Goal: Task Accomplishment & Management: Use online tool/utility

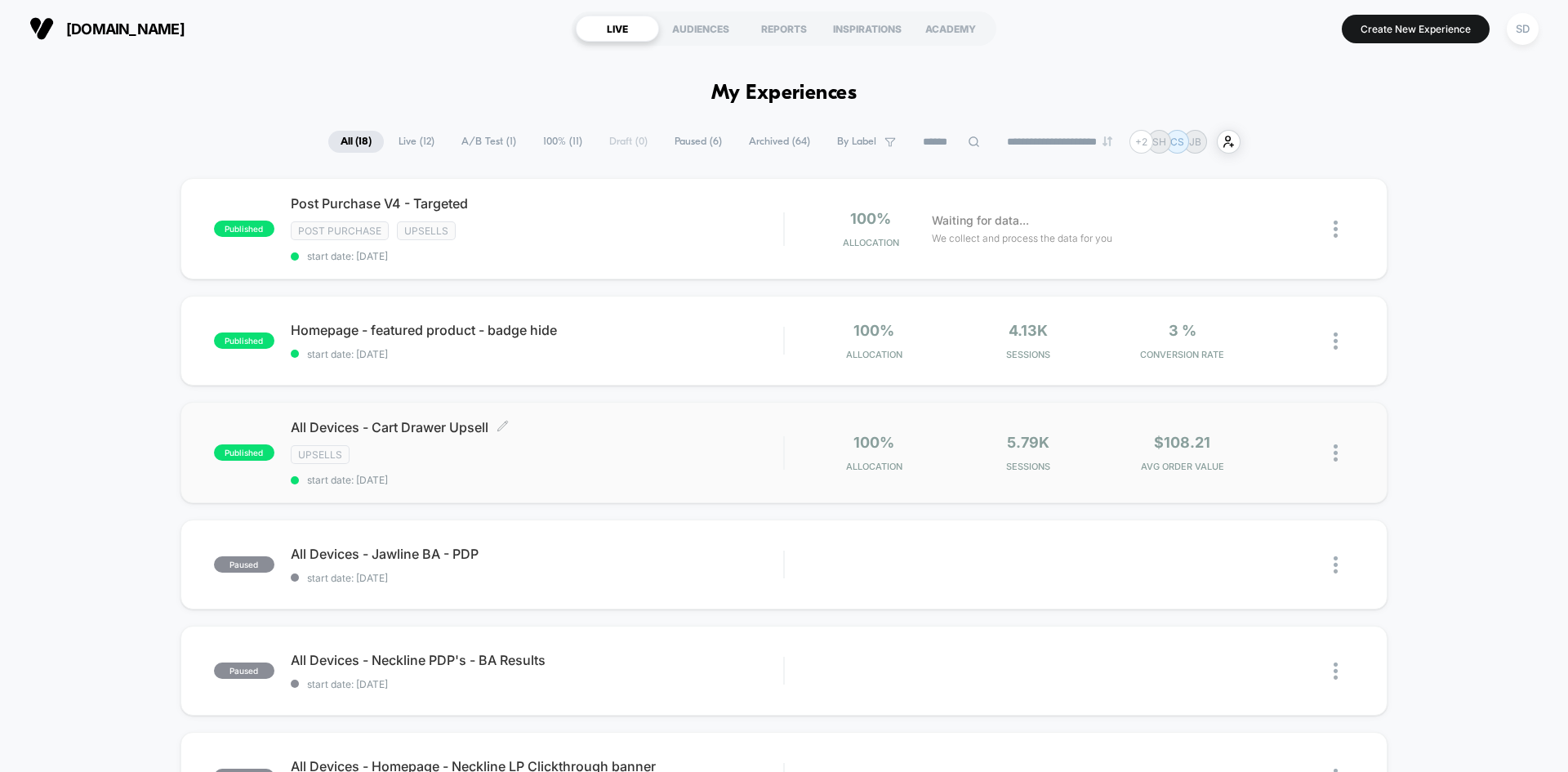
click at [582, 461] on div "Upsells" at bounding box center [537, 454] width 492 height 19
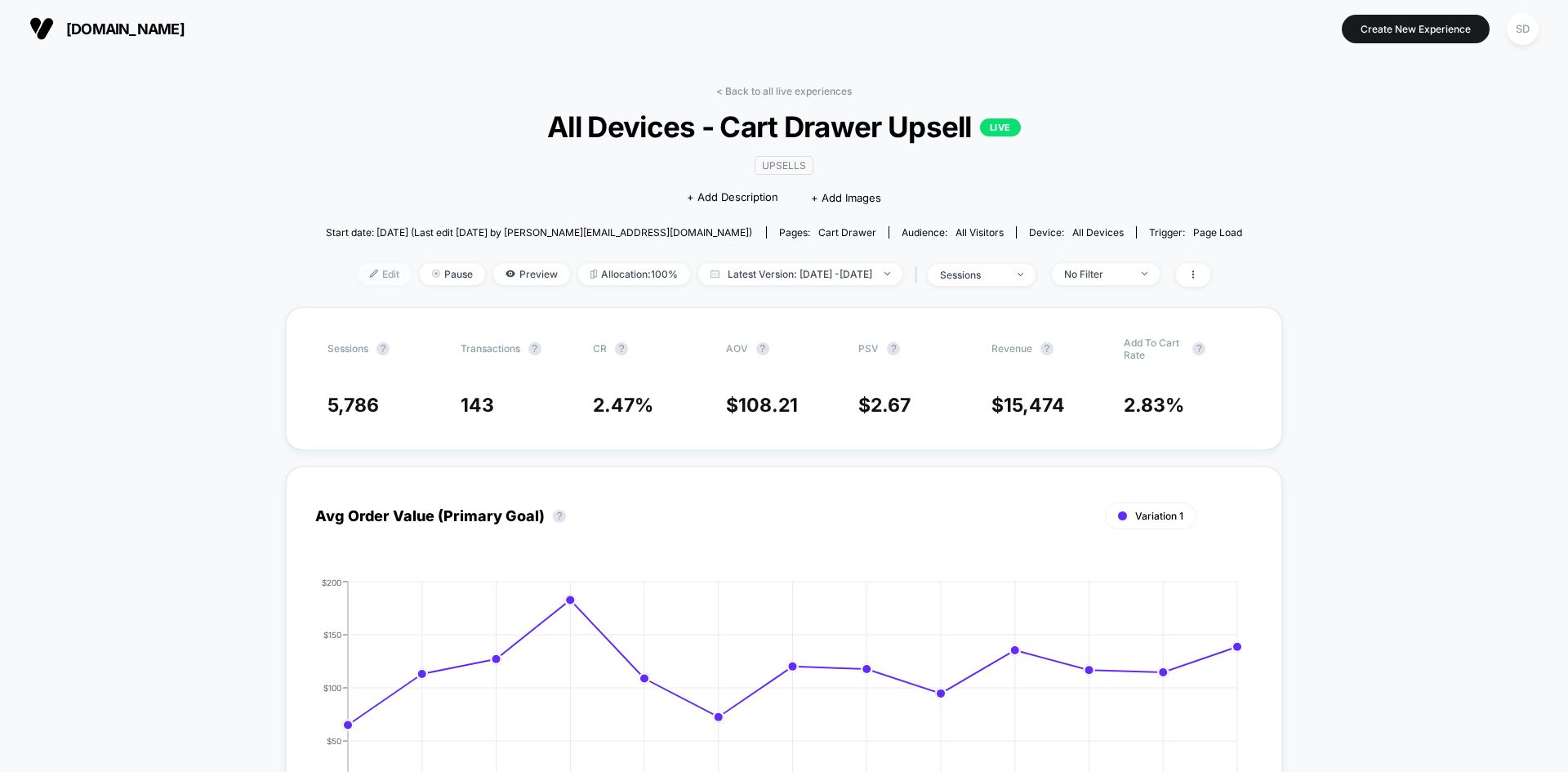
click at [375, 282] on span "Edit" at bounding box center [385, 274] width 53 height 22
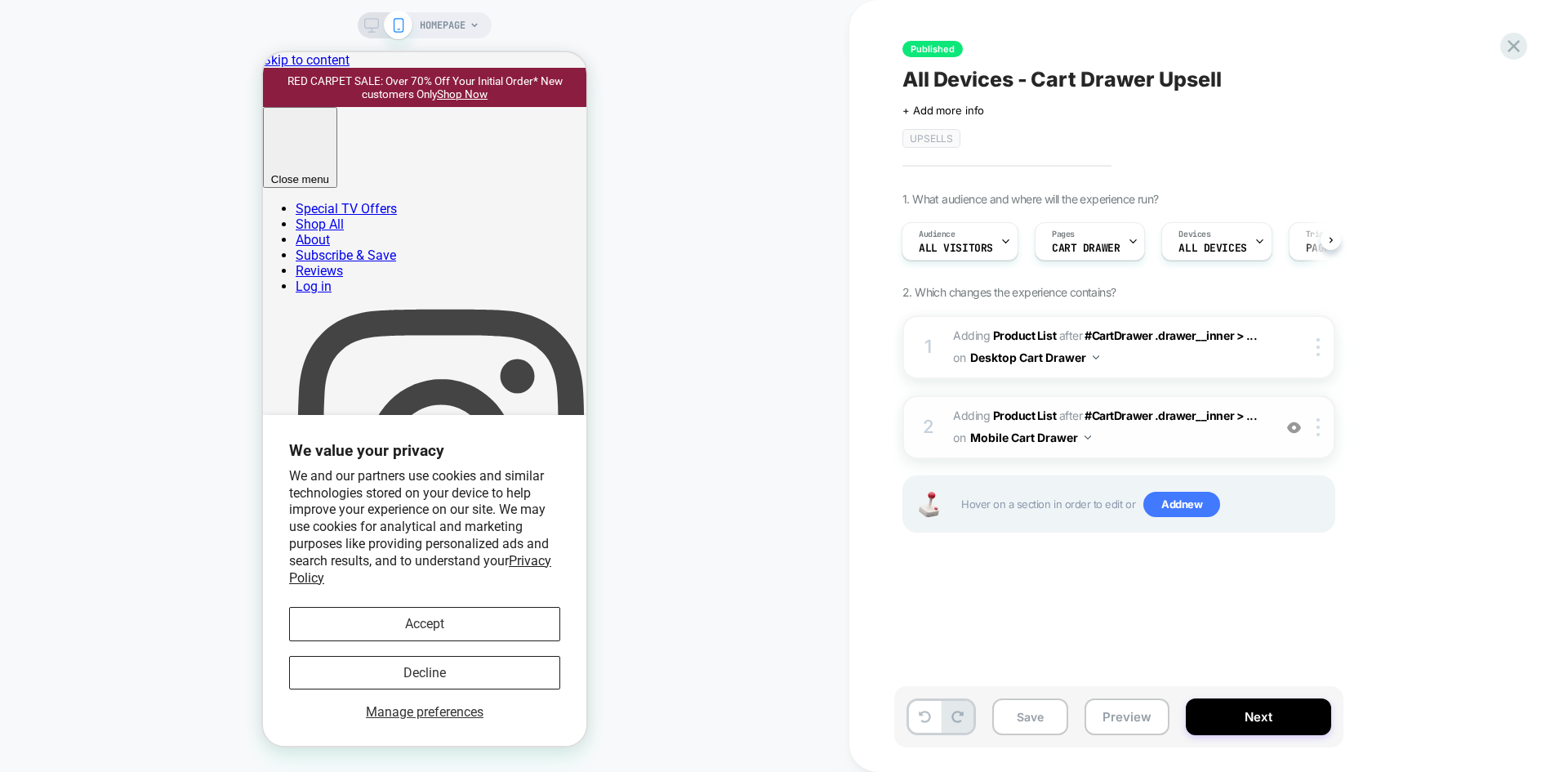
click at [1140, 456] on div "2 #_loomi_addon_1739819925382_dup1739822132 Adding Product List AFTER #CartDraw…" at bounding box center [1119, 427] width 433 height 64
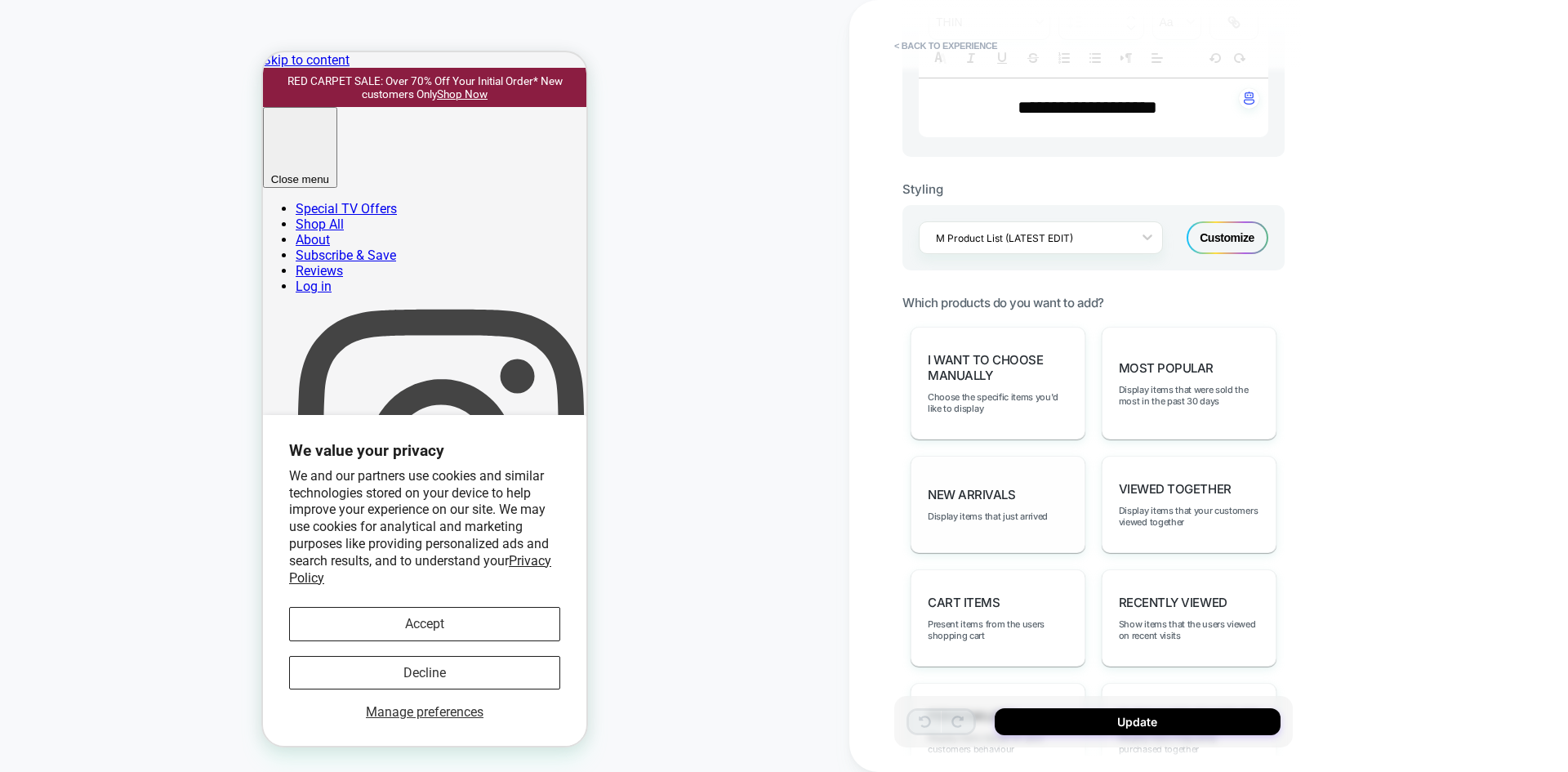
scroll to position [899, 0]
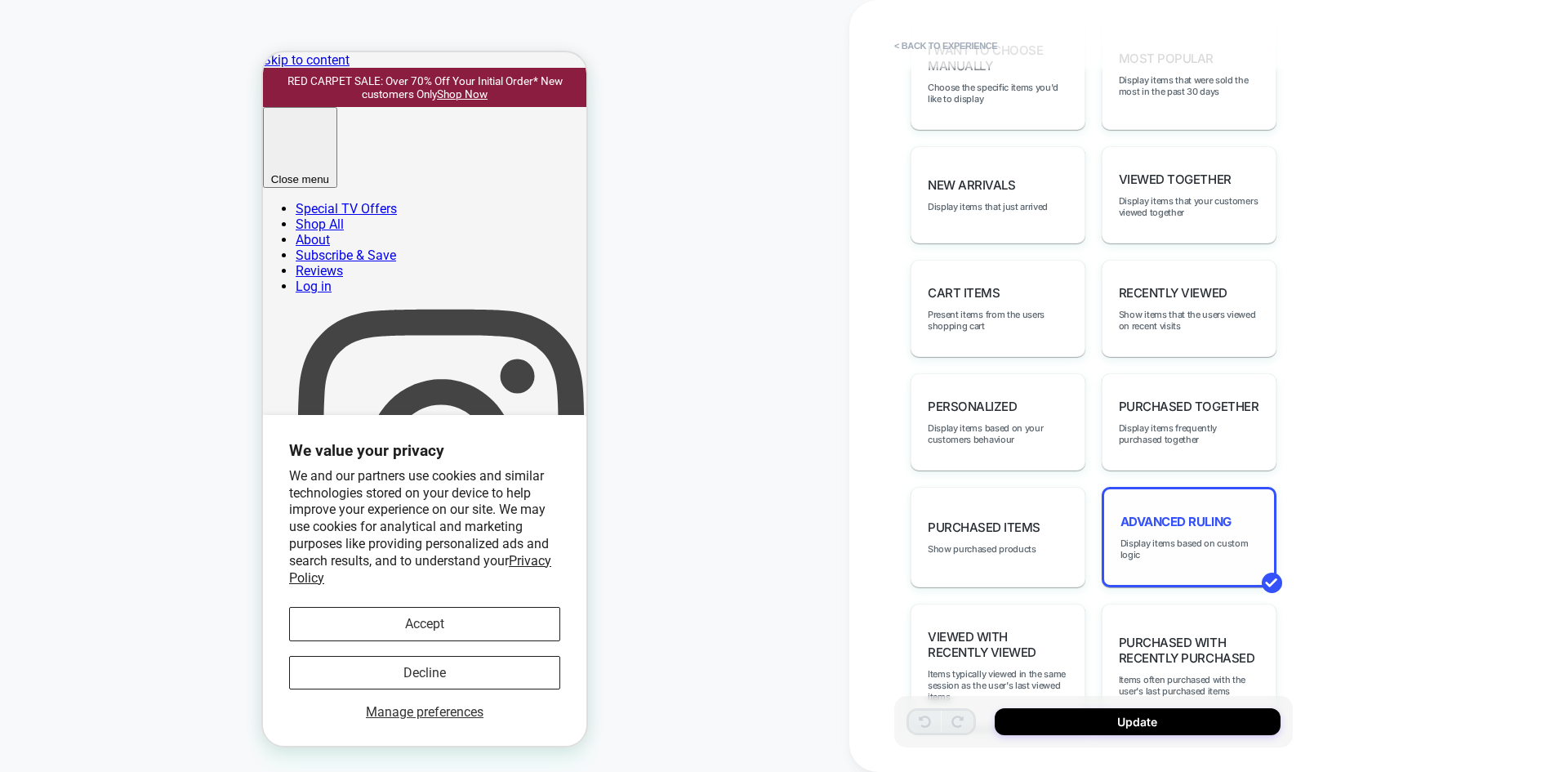
click at [1188, 518] on span "Advanced Ruling" at bounding box center [1176, 521] width 111 height 15
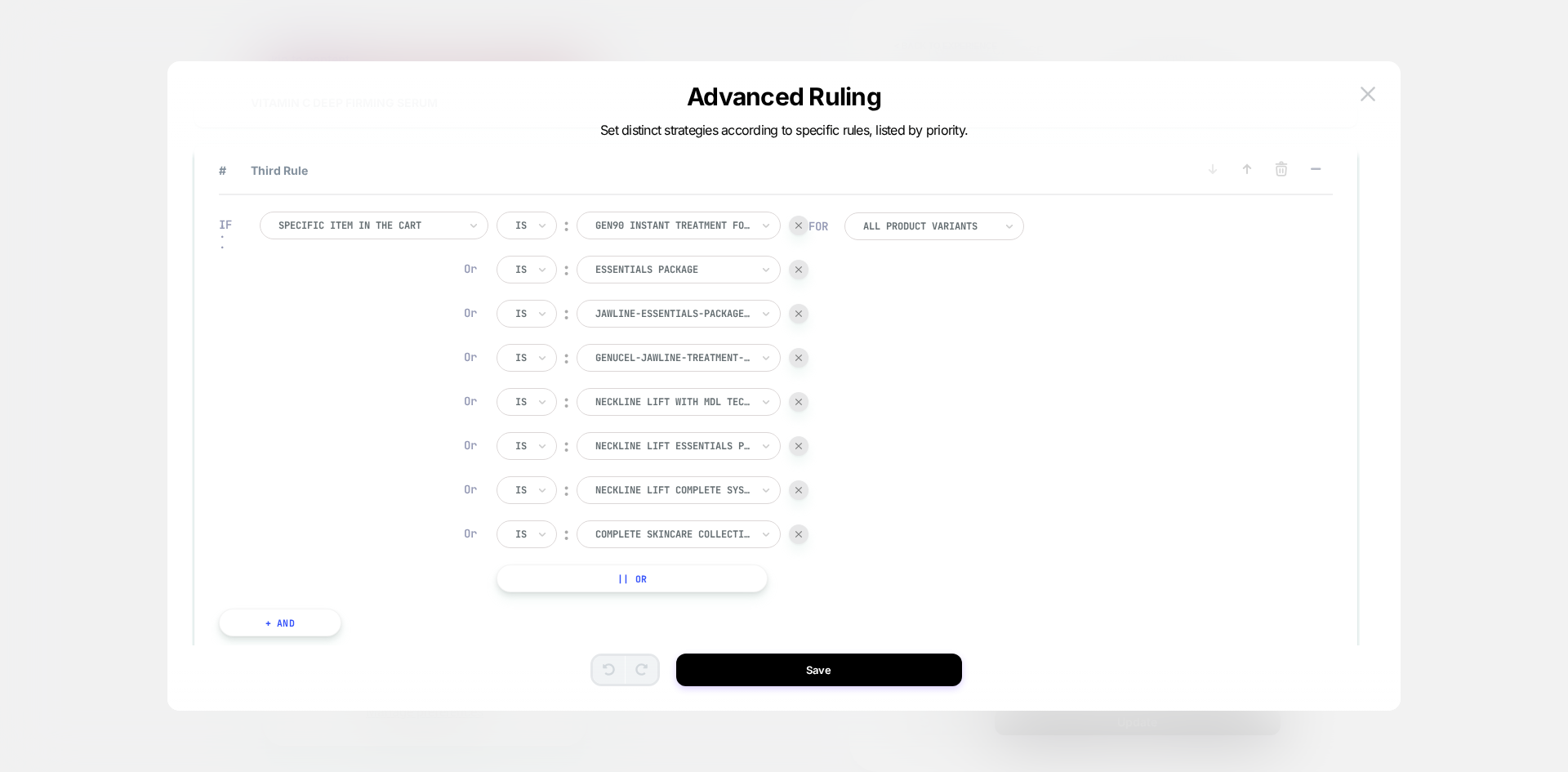
scroll to position [0, 0]
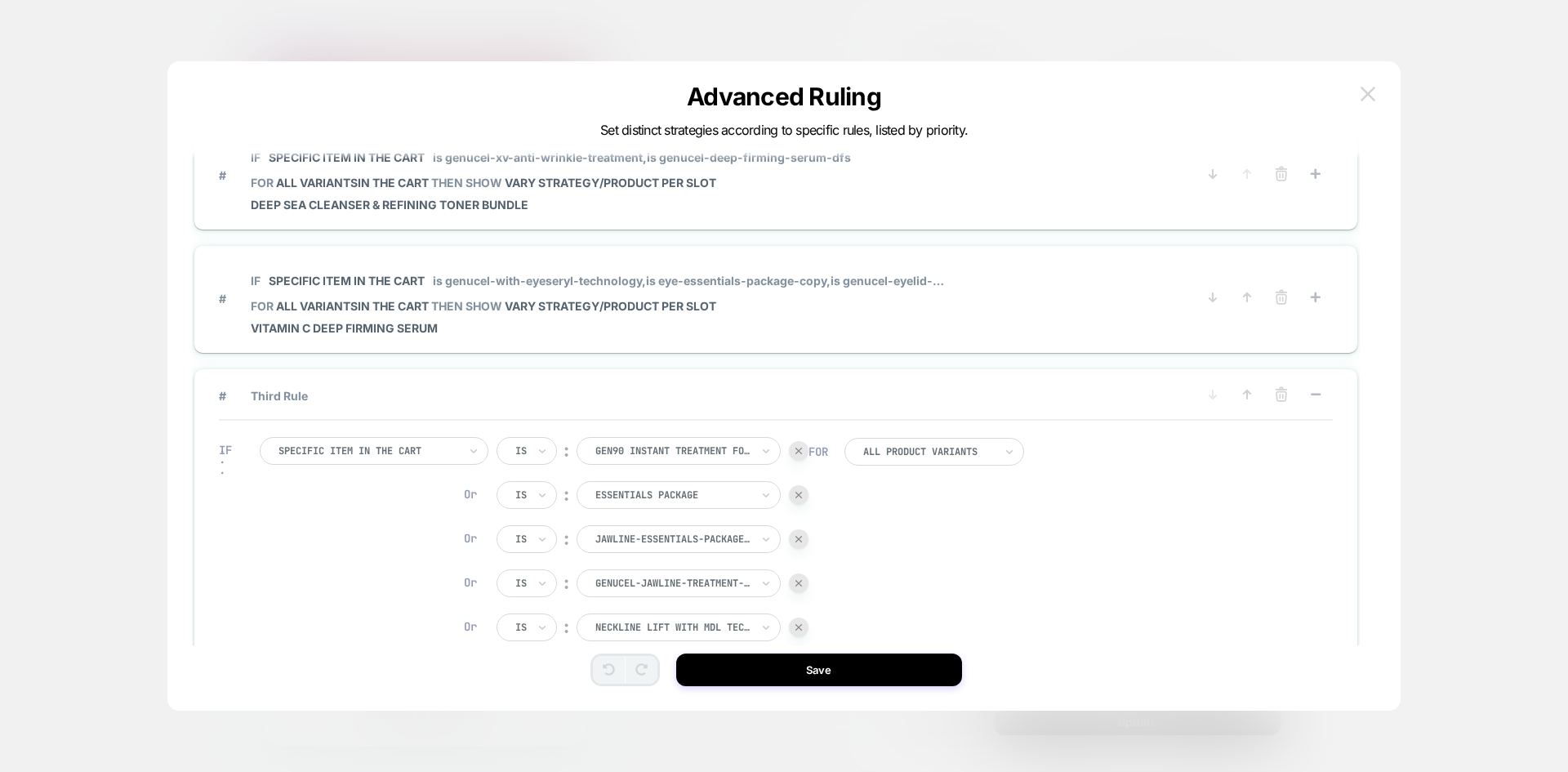
click at [1369, 98] on img at bounding box center [1368, 94] width 14 height 14
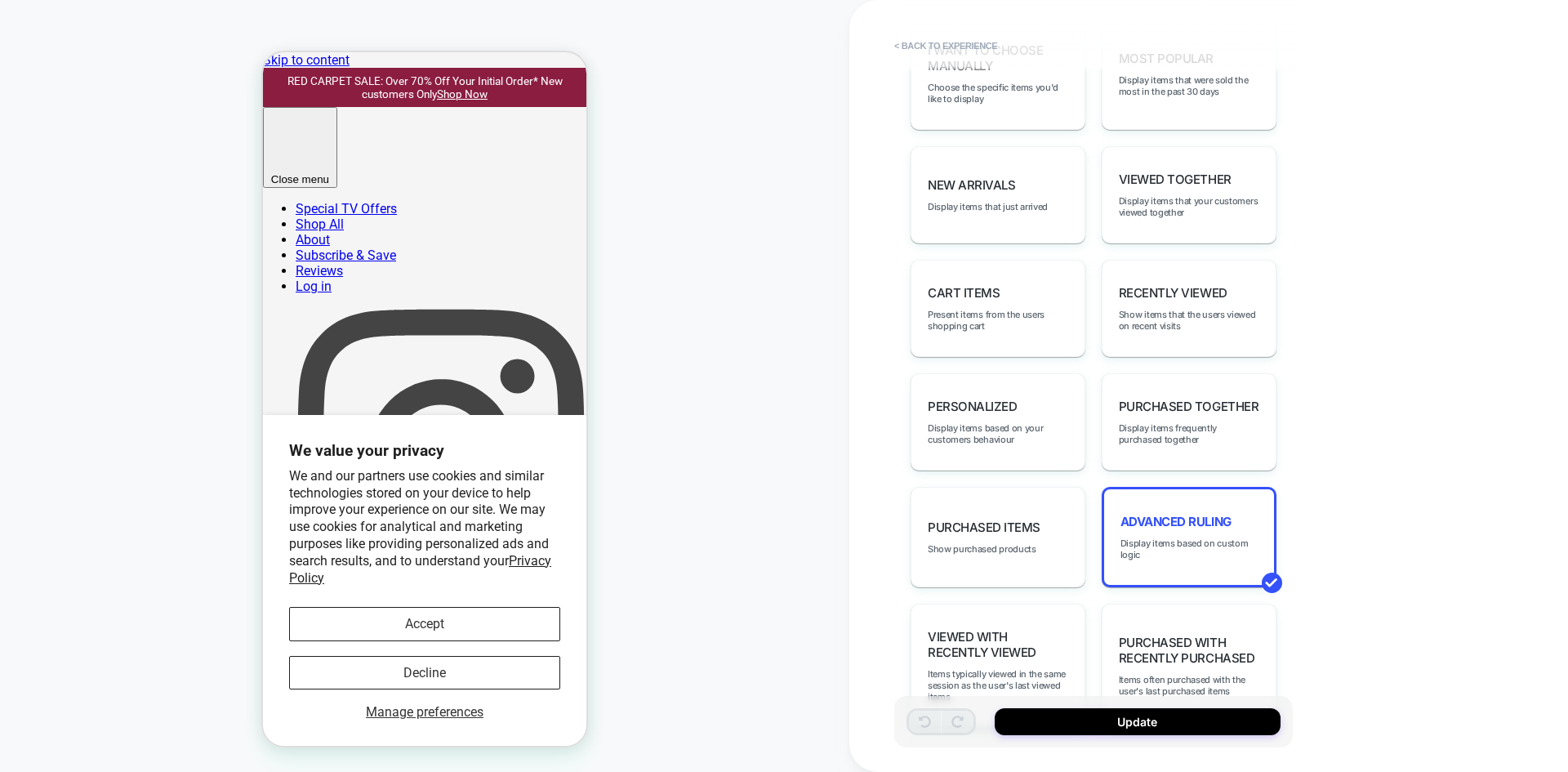
click at [944, 44] on button "< Back to experience" at bounding box center [946, 45] width 119 height 26
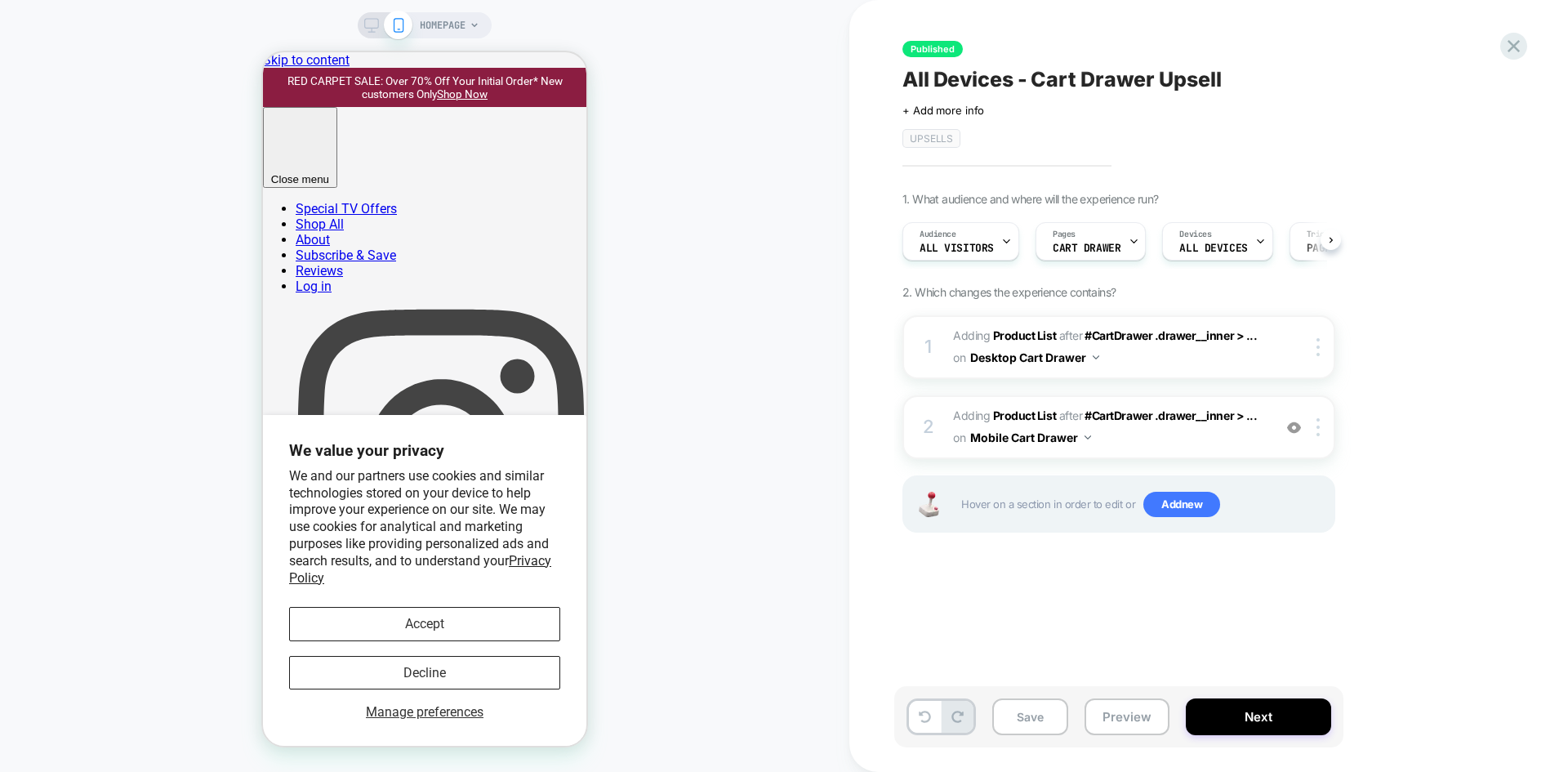
scroll to position [0, 1]
click at [1505, 40] on icon at bounding box center [1514, 46] width 22 height 22
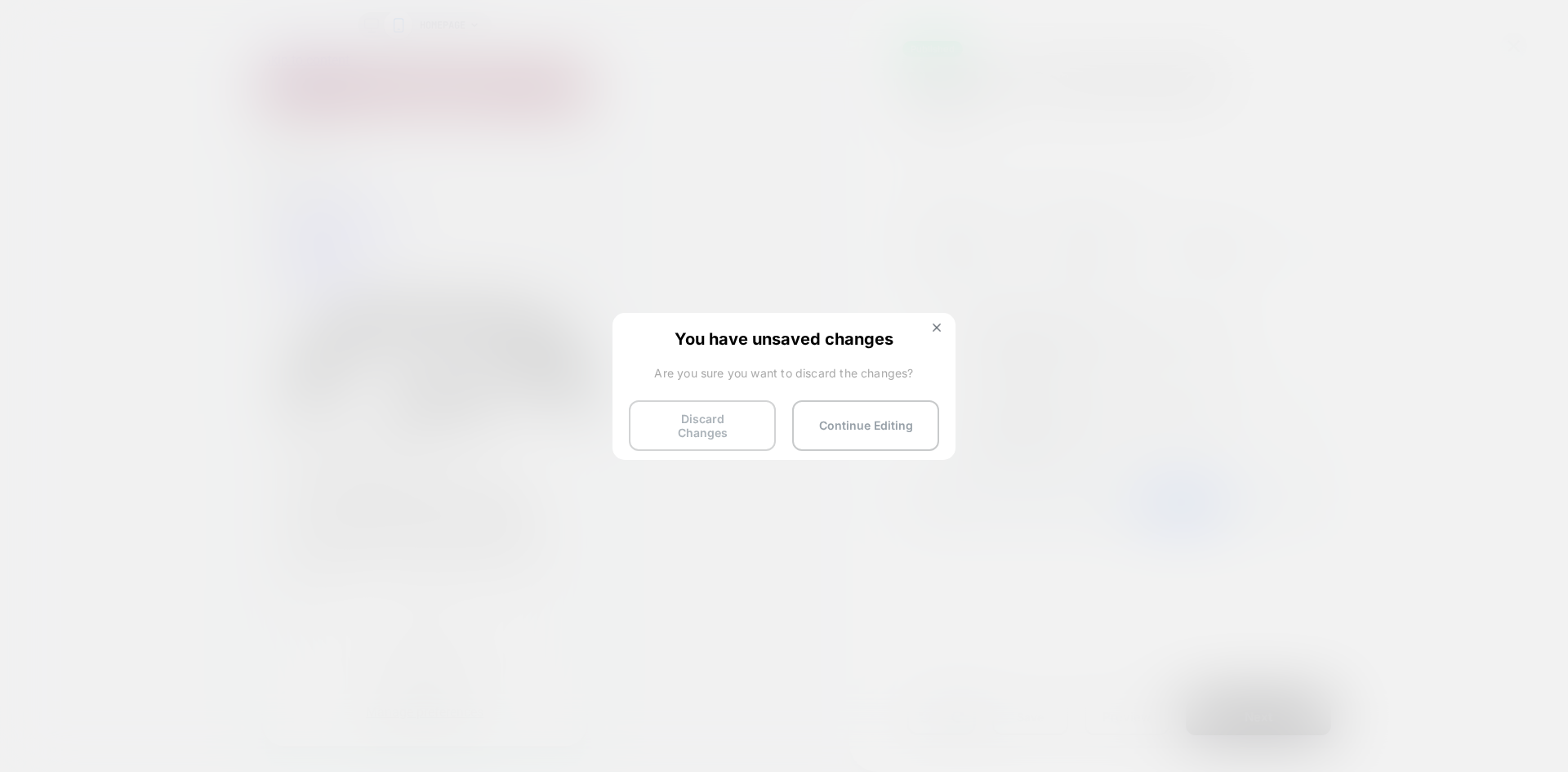
click at [738, 429] on button "Discard Changes" at bounding box center [702, 425] width 147 height 51
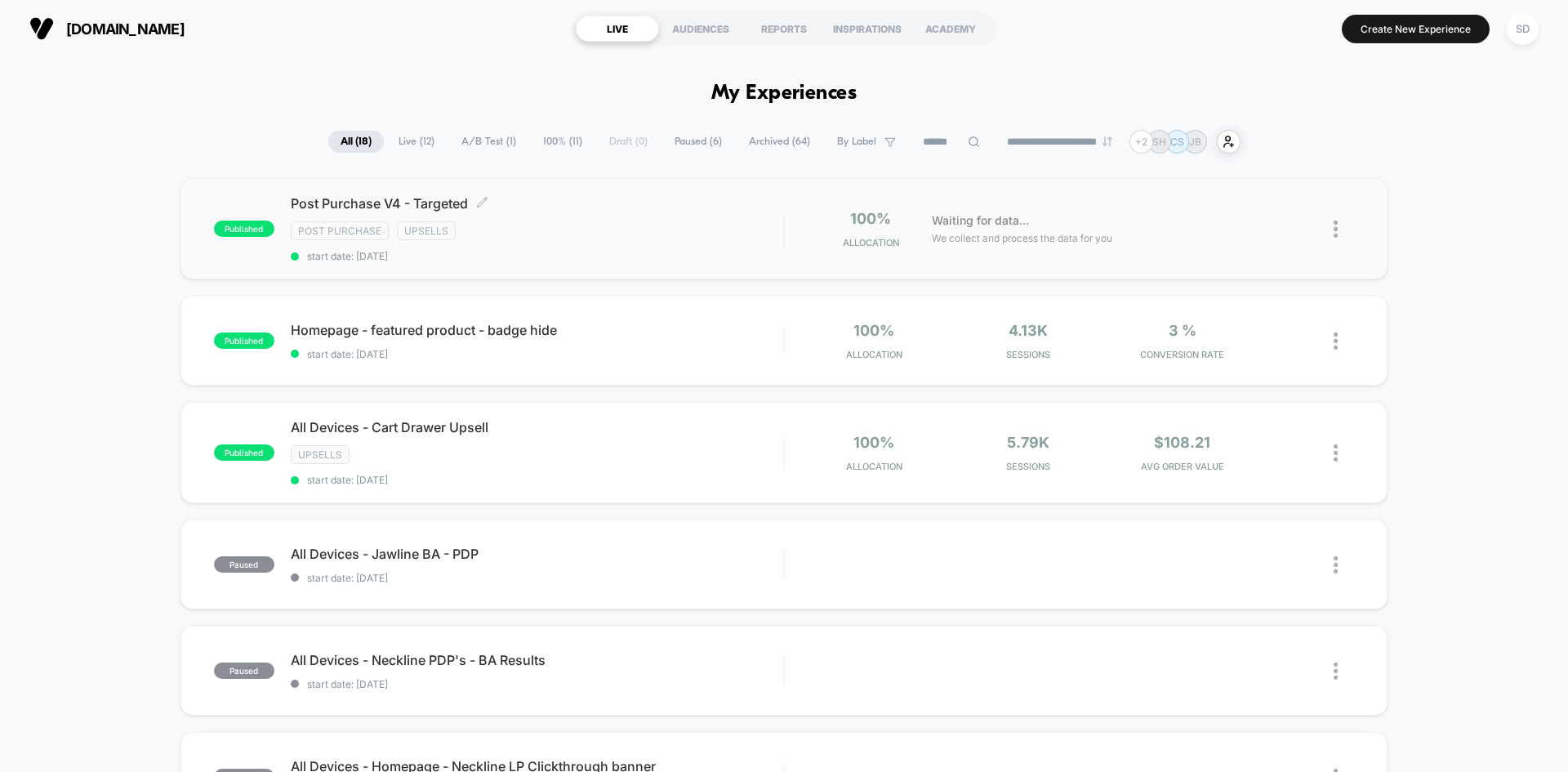
click at [675, 219] on div "Post Purchase V4 - Targeted Click to edit experience details Click to edit expe…" at bounding box center [537, 229] width 492 height 67
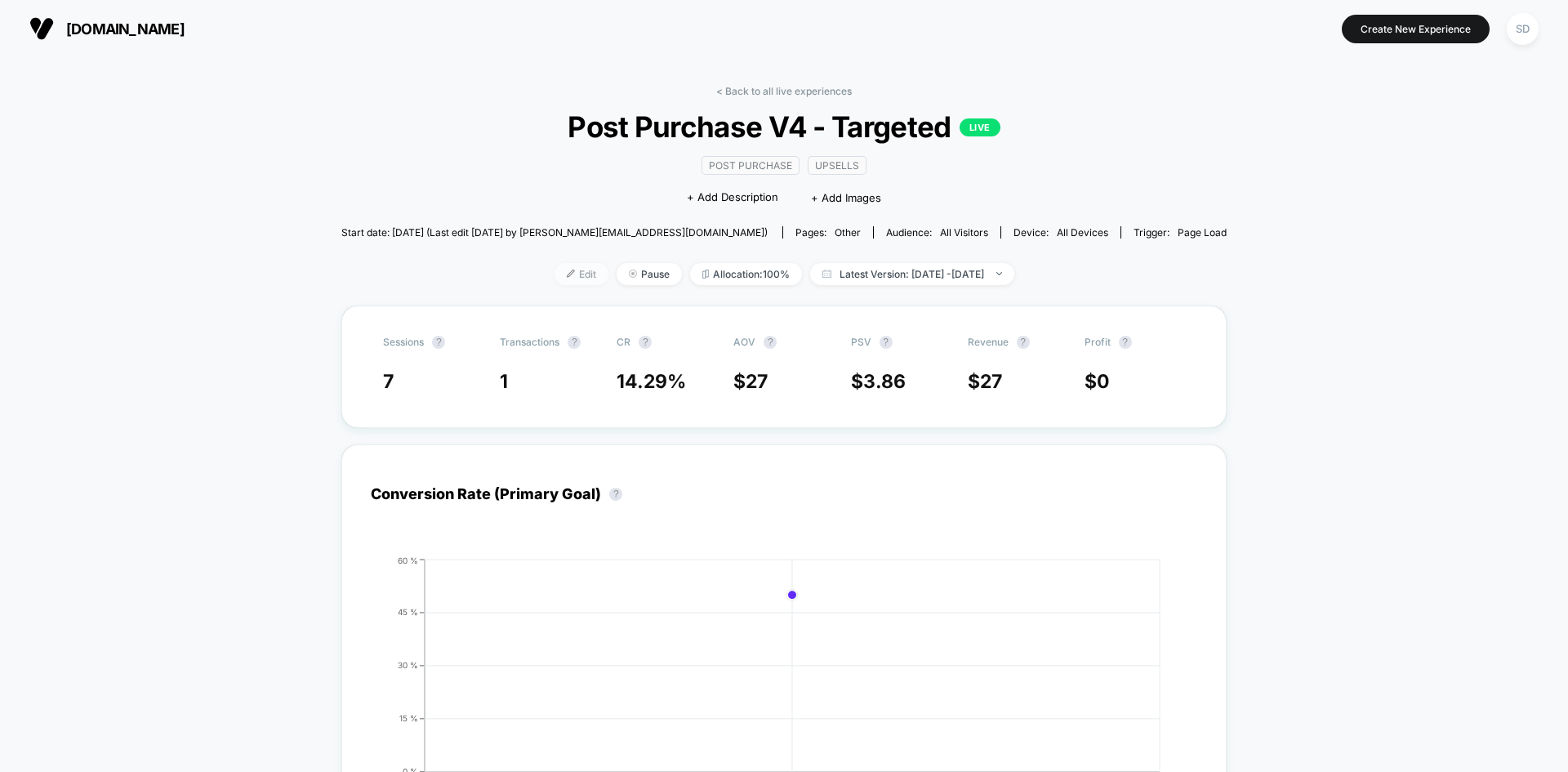
click at [554, 276] on span "Edit" at bounding box center [581, 274] width 53 height 22
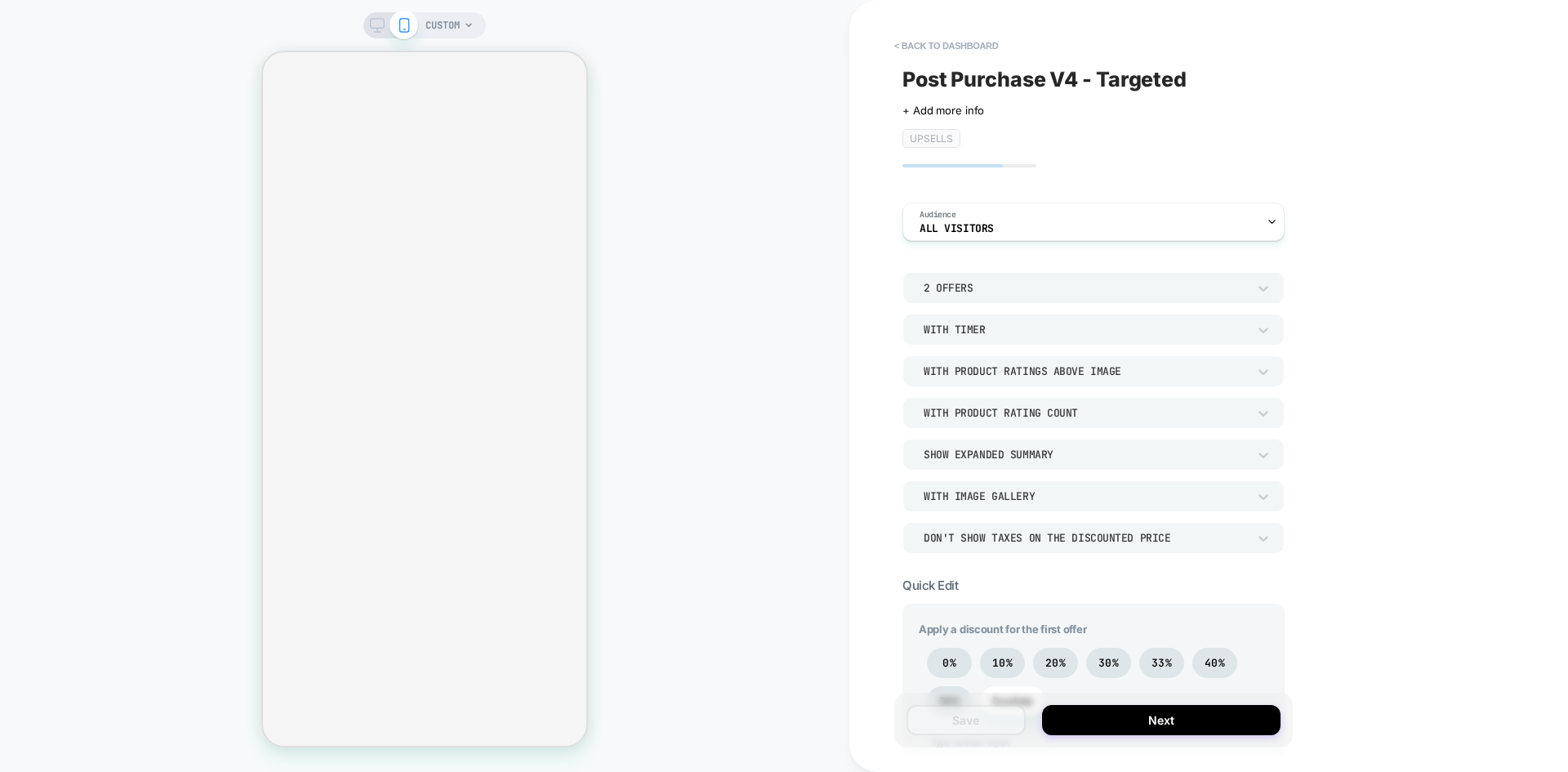
type textarea "*"
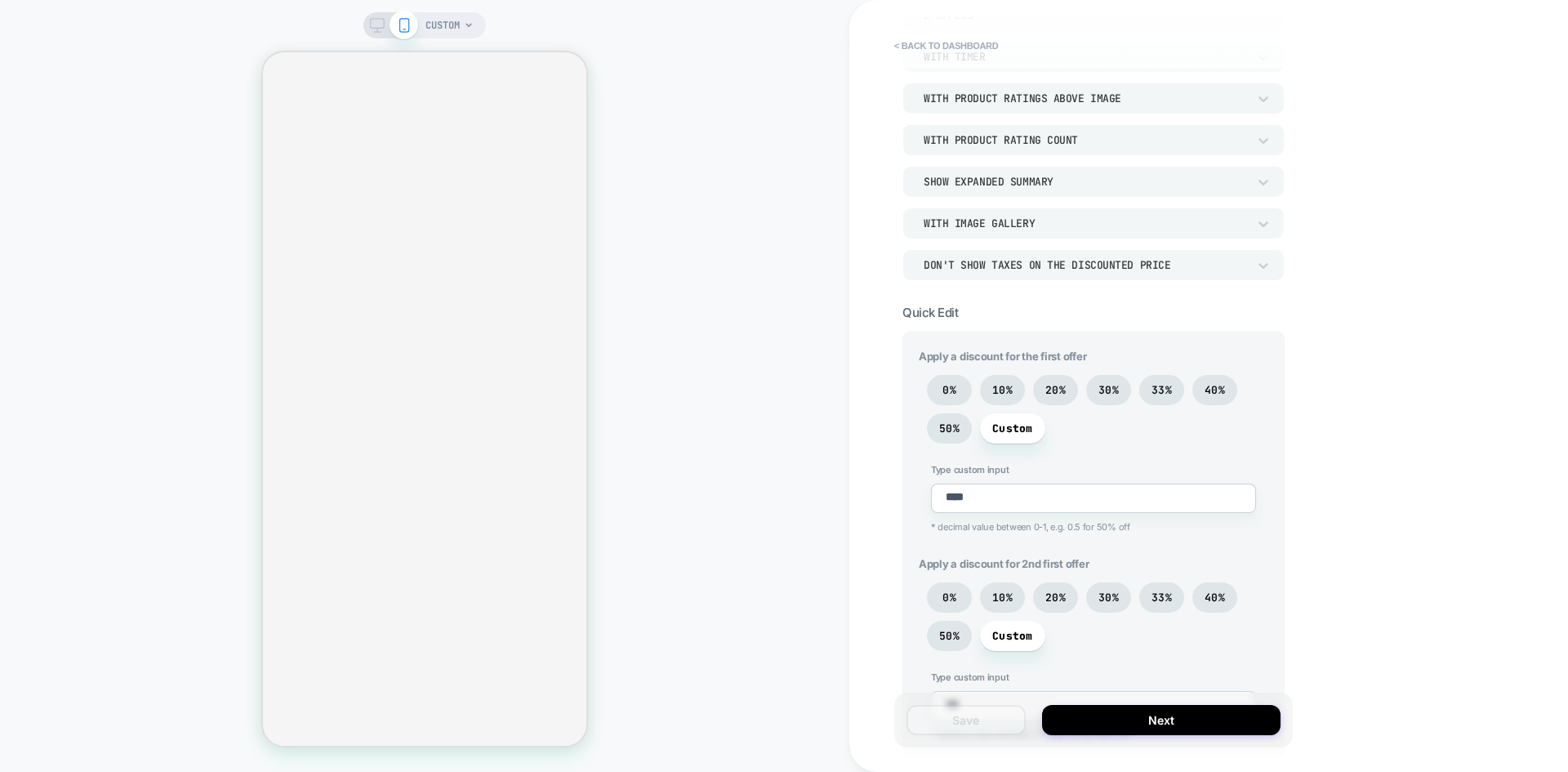
scroll to position [408, 0]
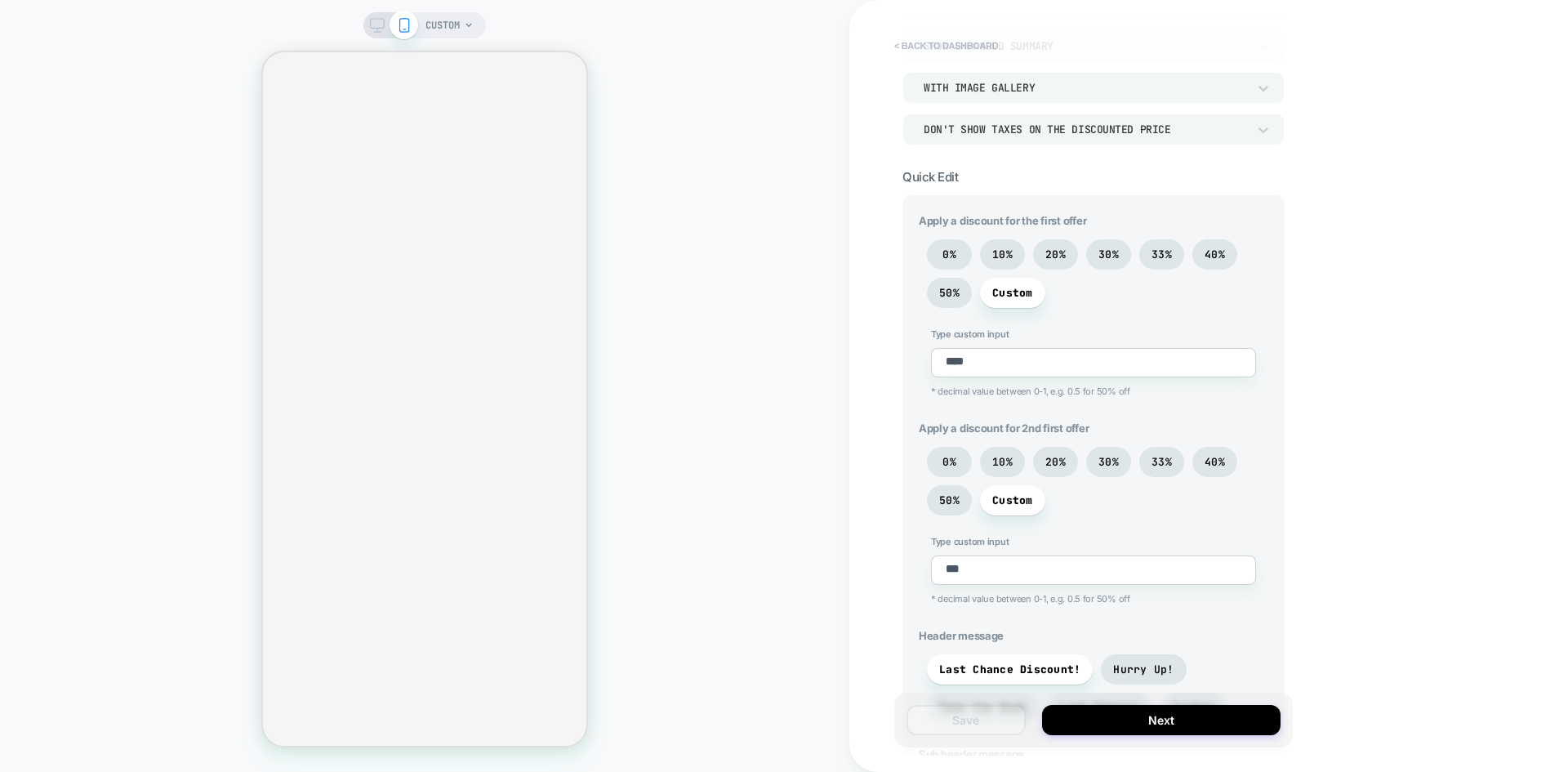
click at [984, 48] on button "< back to dashboard" at bounding box center [947, 45] width 120 height 26
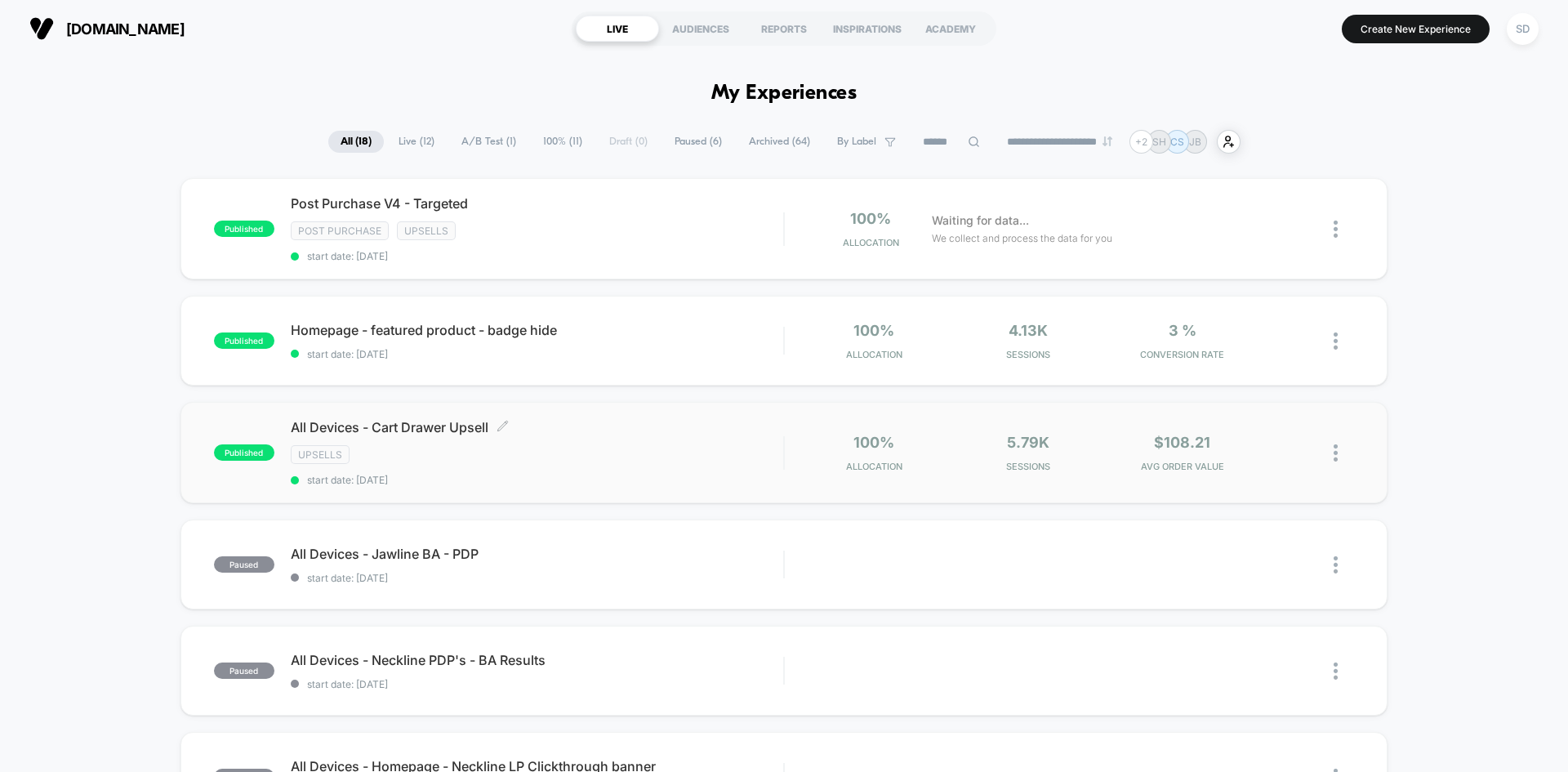
click at [684, 456] on div "Upsells" at bounding box center [537, 454] width 492 height 19
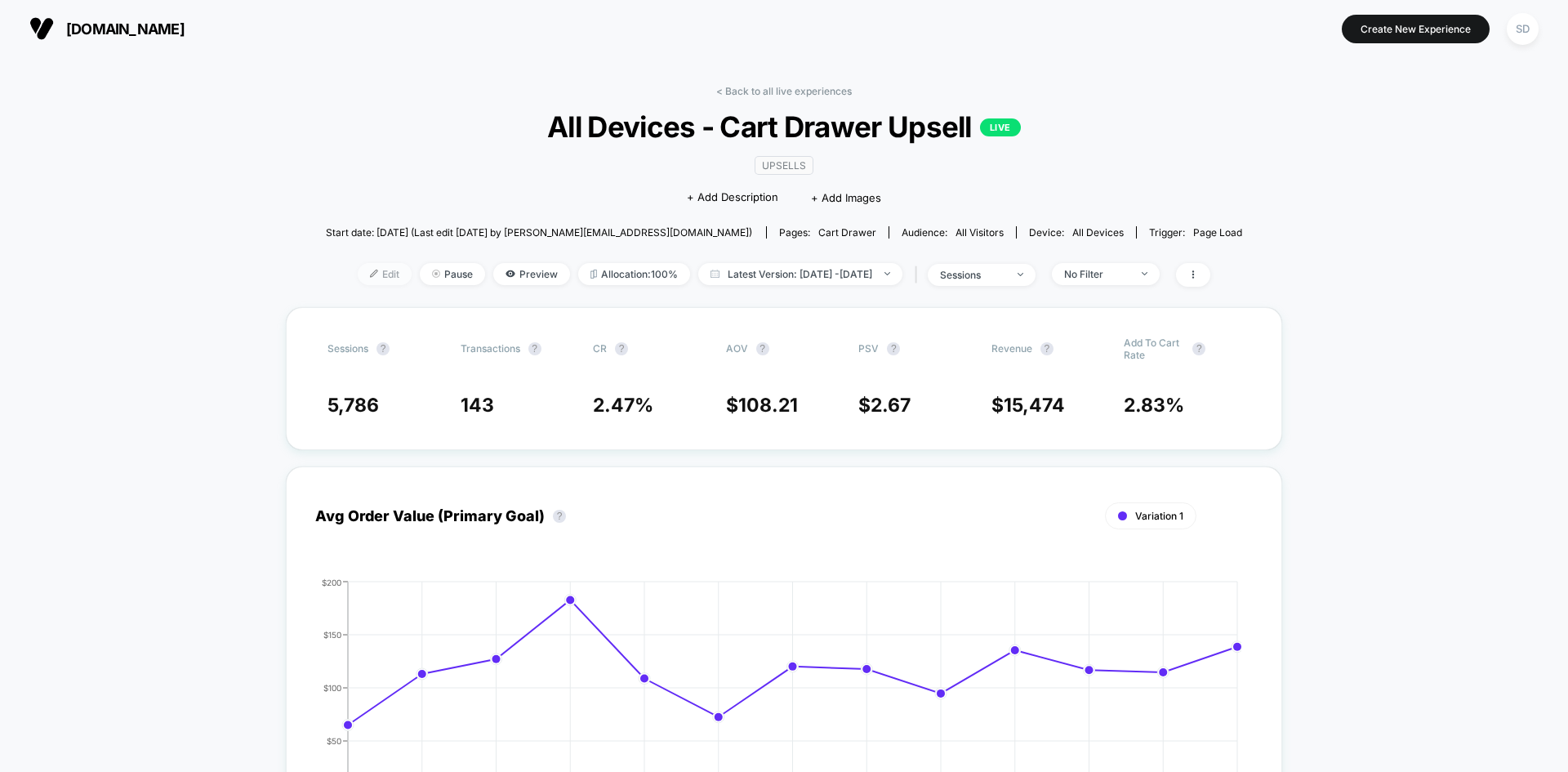
click at [372, 273] on span "Edit" at bounding box center [385, 274] width 53 height 22
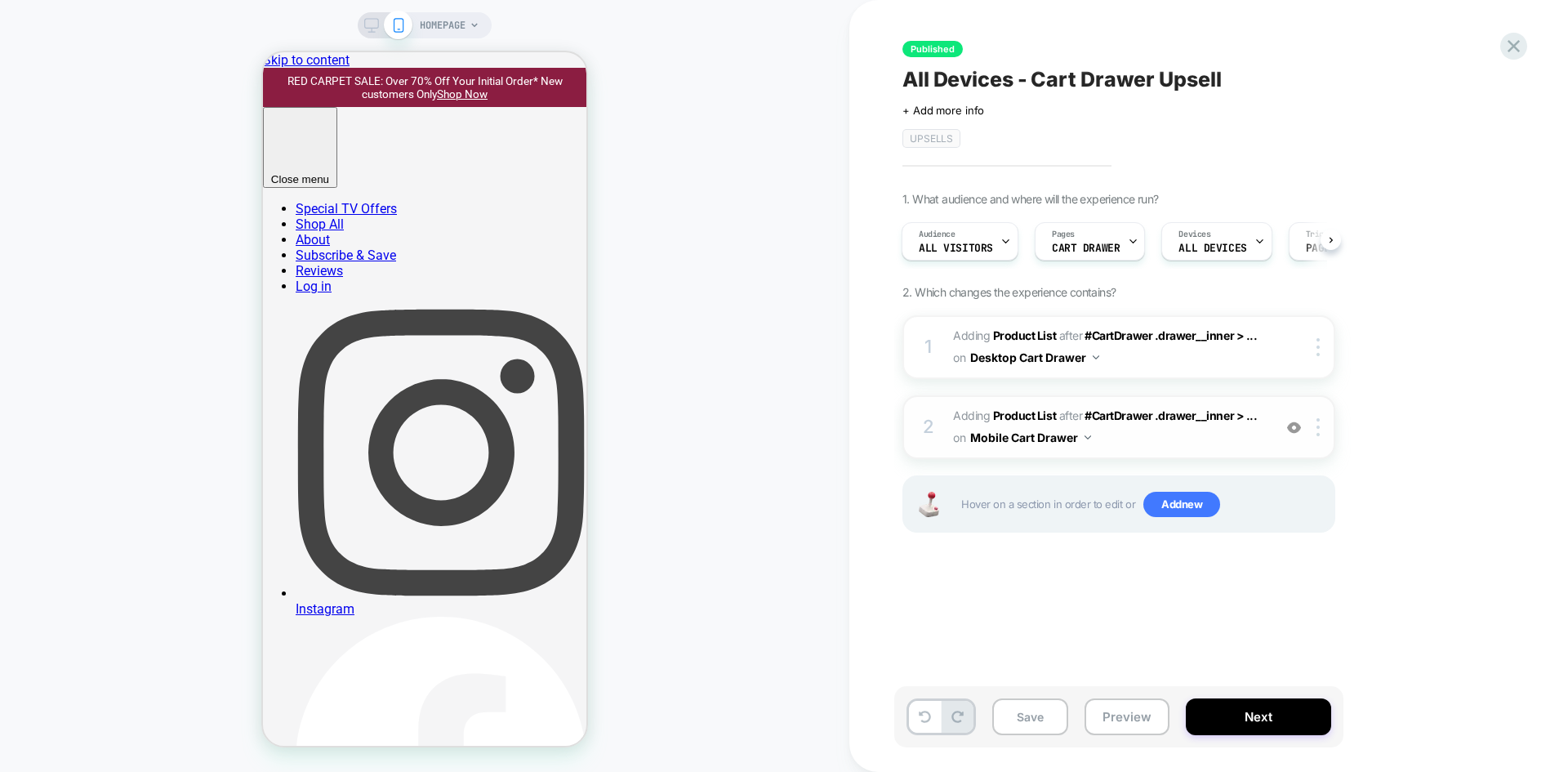
click at [1192, 444] on span "#_loomi_addon_1739819925382_dup1739822132 Adding Product List AFTER #CartDrawer…" at bounding box center [1109, 428] width 311 height 44
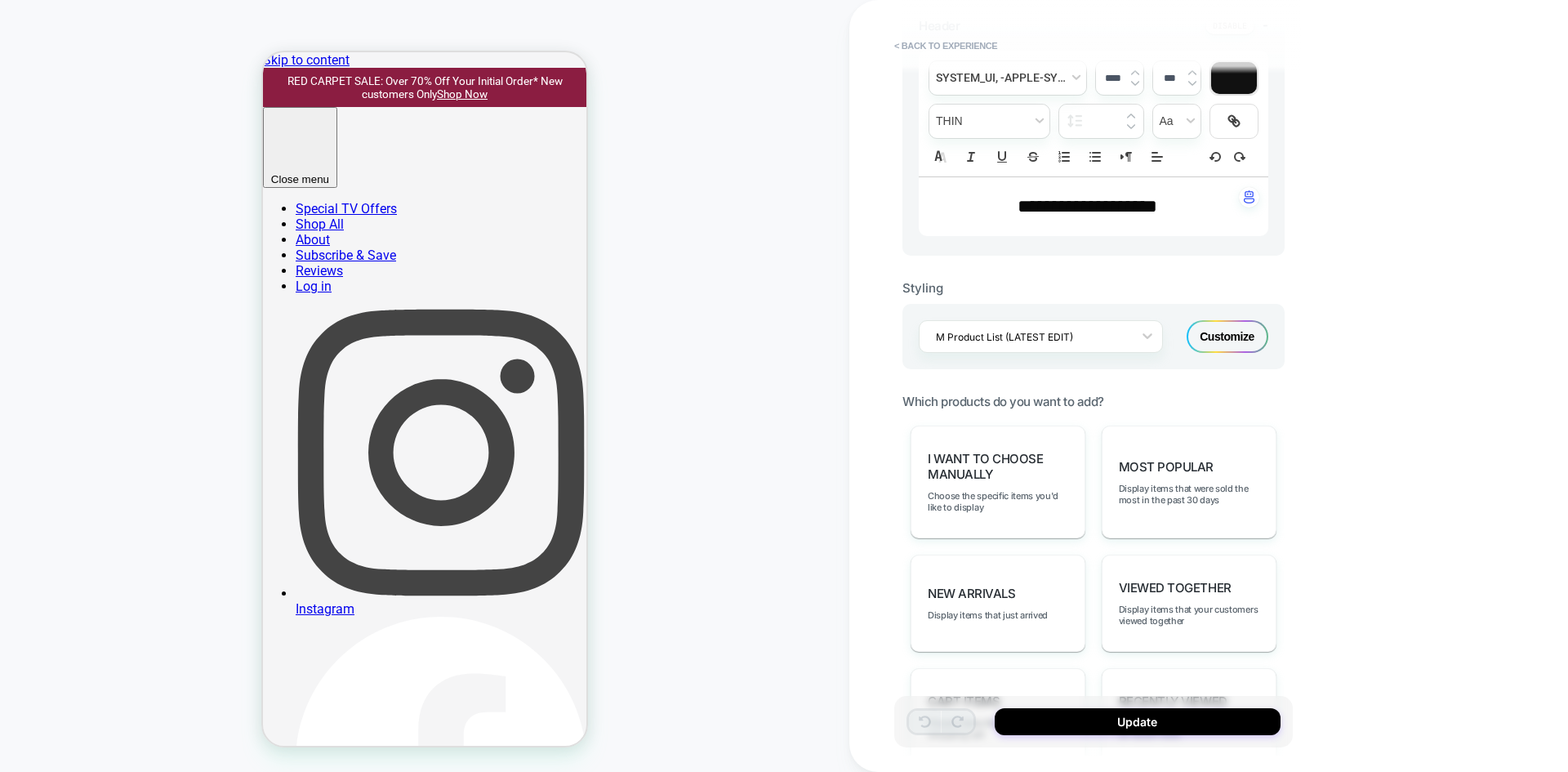
scroll to position [961, 0]
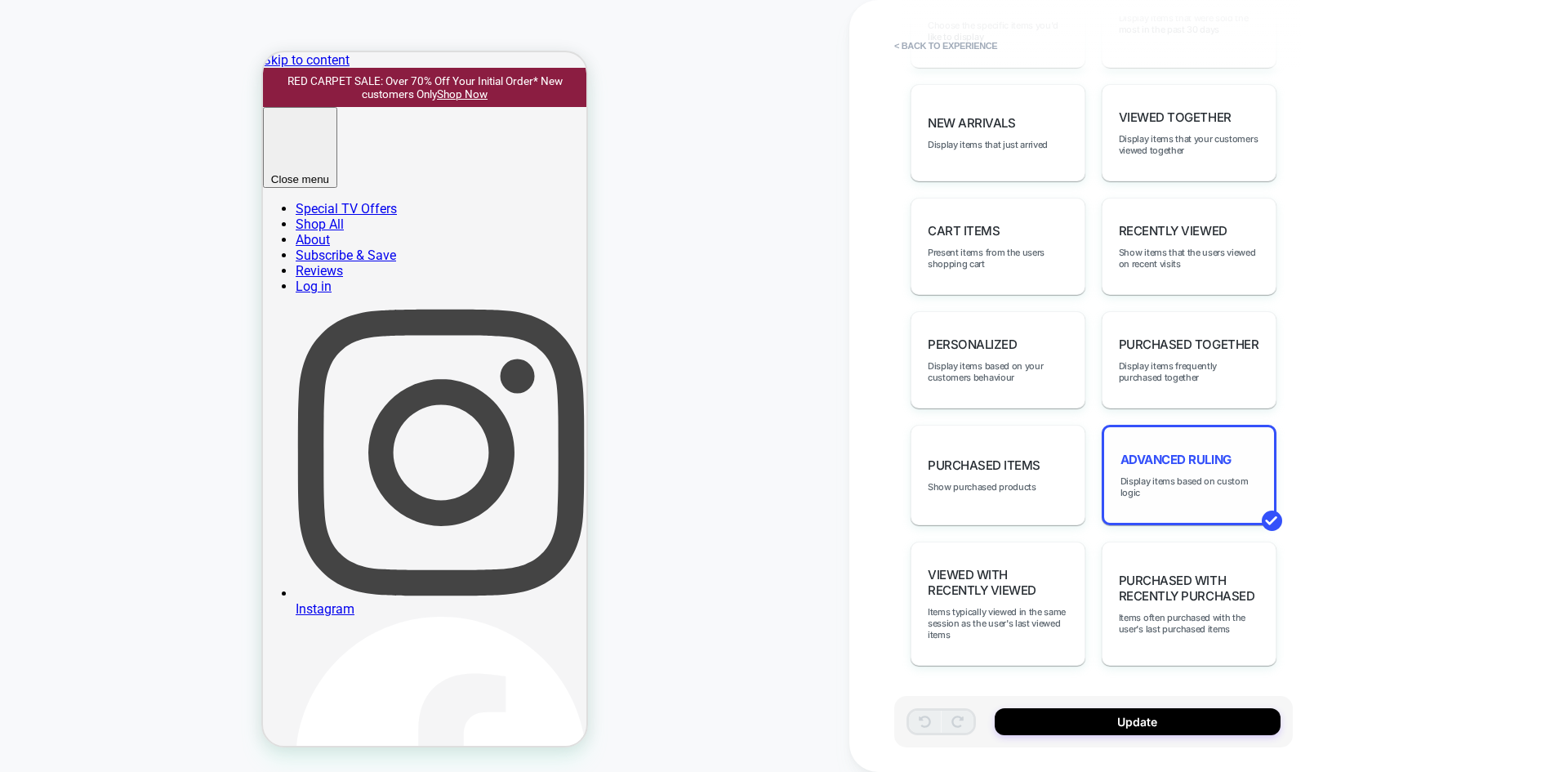
click at [1133, 499] on div "Advanced Ruling Display items based on custom logic" at bounding box center [1189, 474] width 175 height 100
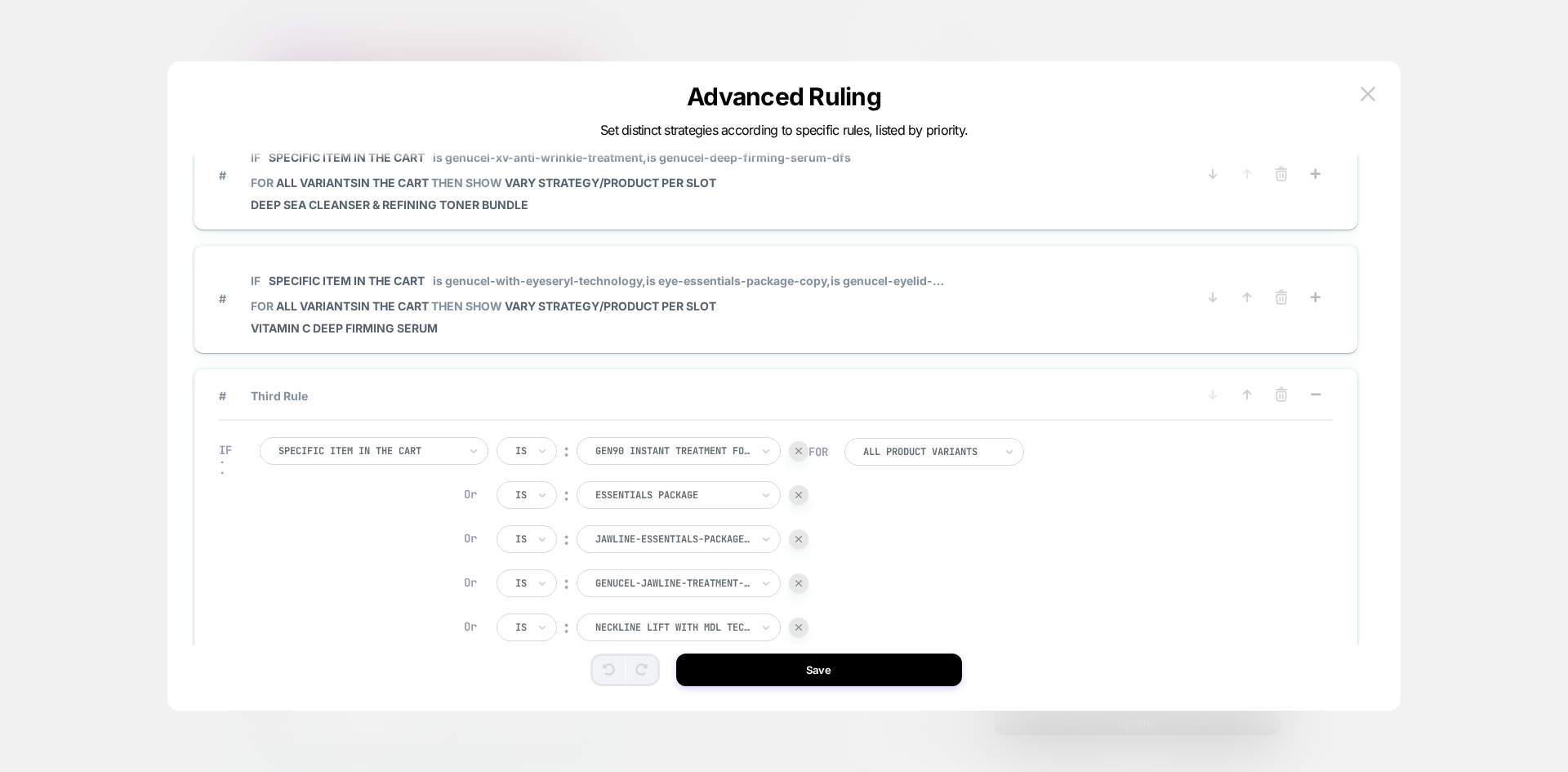
scroll to position [0, 581]
click at [1374, 97] on img at bounding box center [1368, 94] width 14 height 14
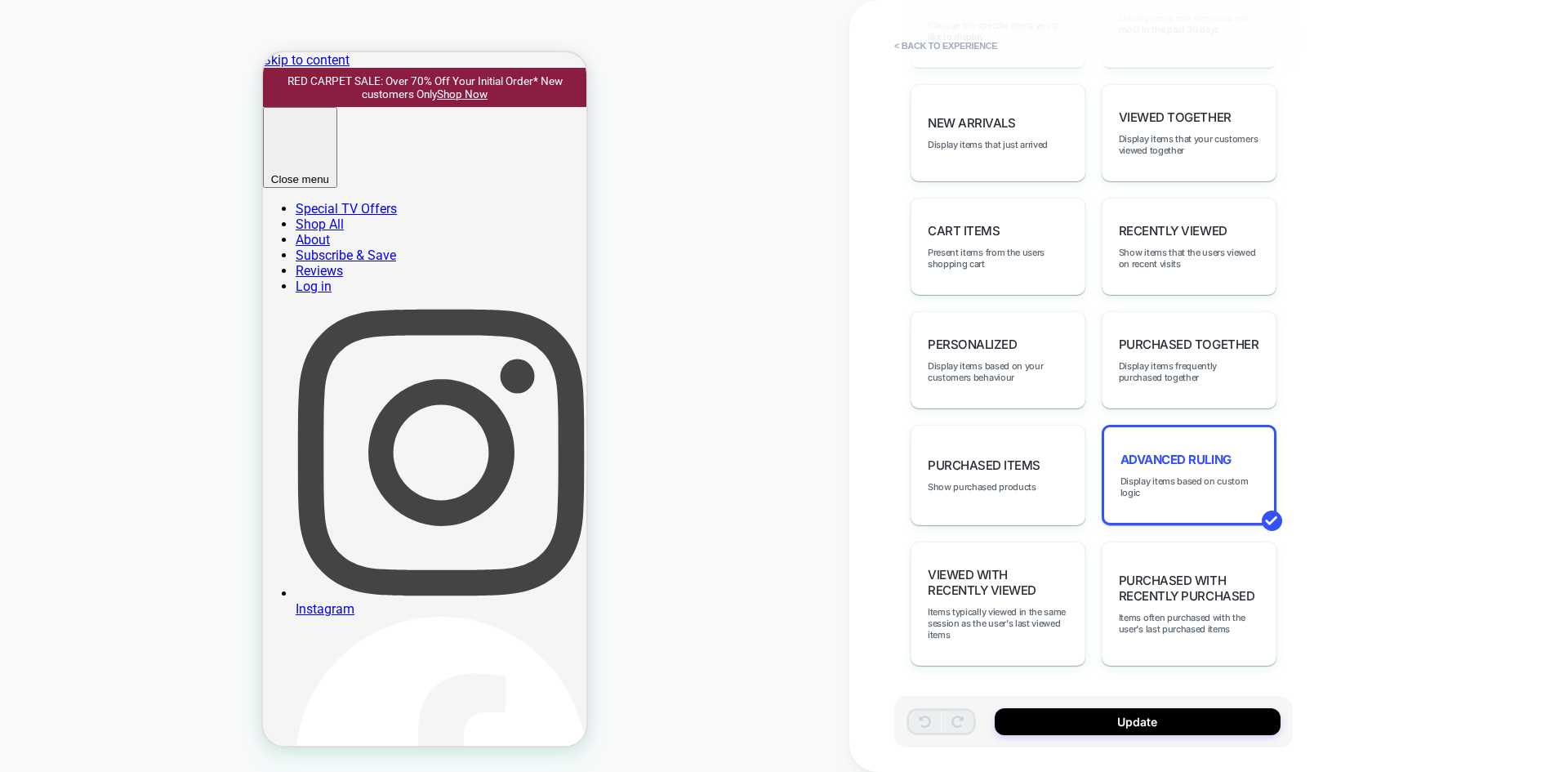
click at [991, 29] on span "Choose the specific items you'd like to display" at bounding box center [997, 31] width 140 height 23
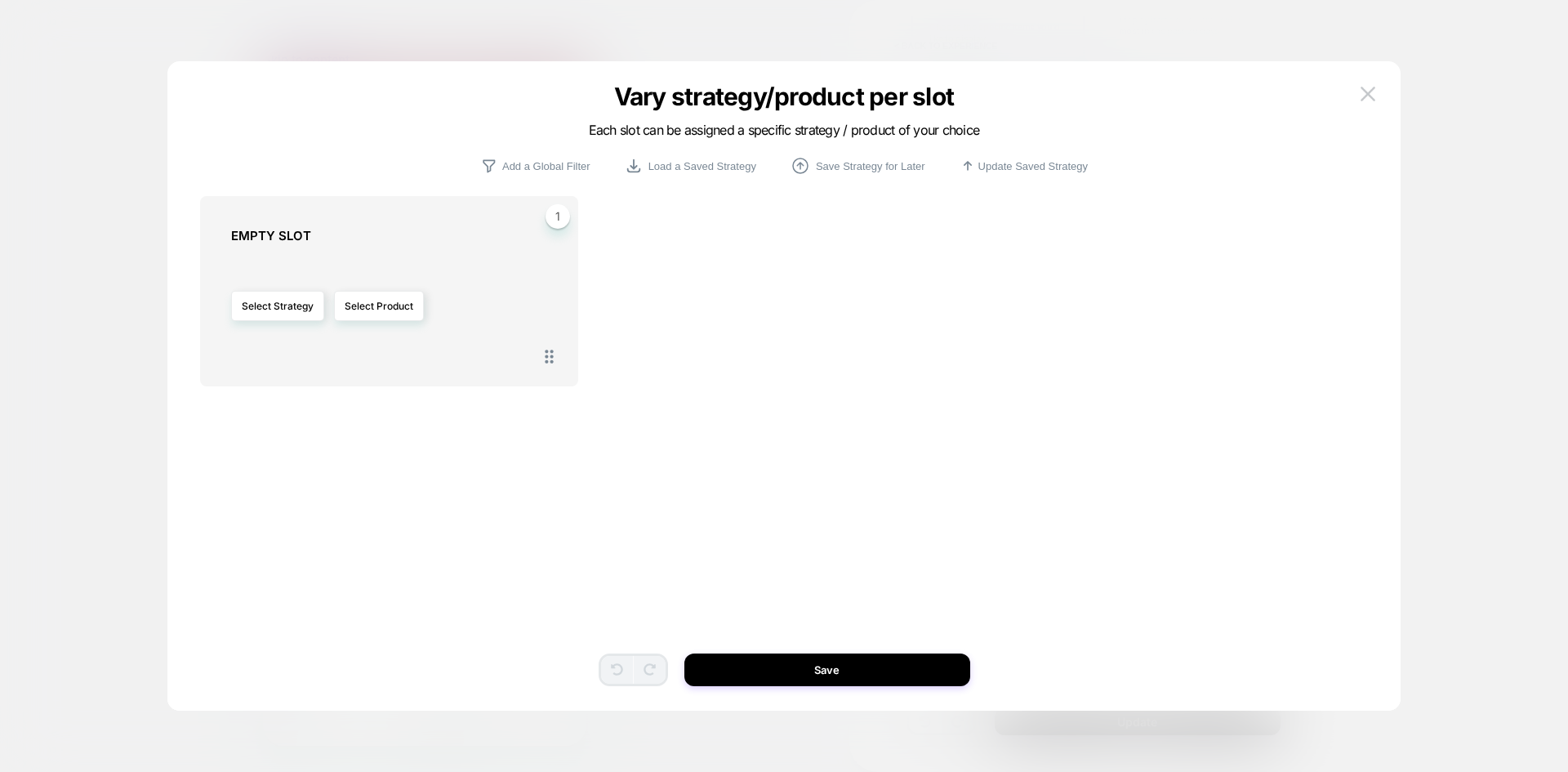
scroll to position [0, 872]
click at [1364, 94] on img at bounding box center [1368, 94] width 14 height 14
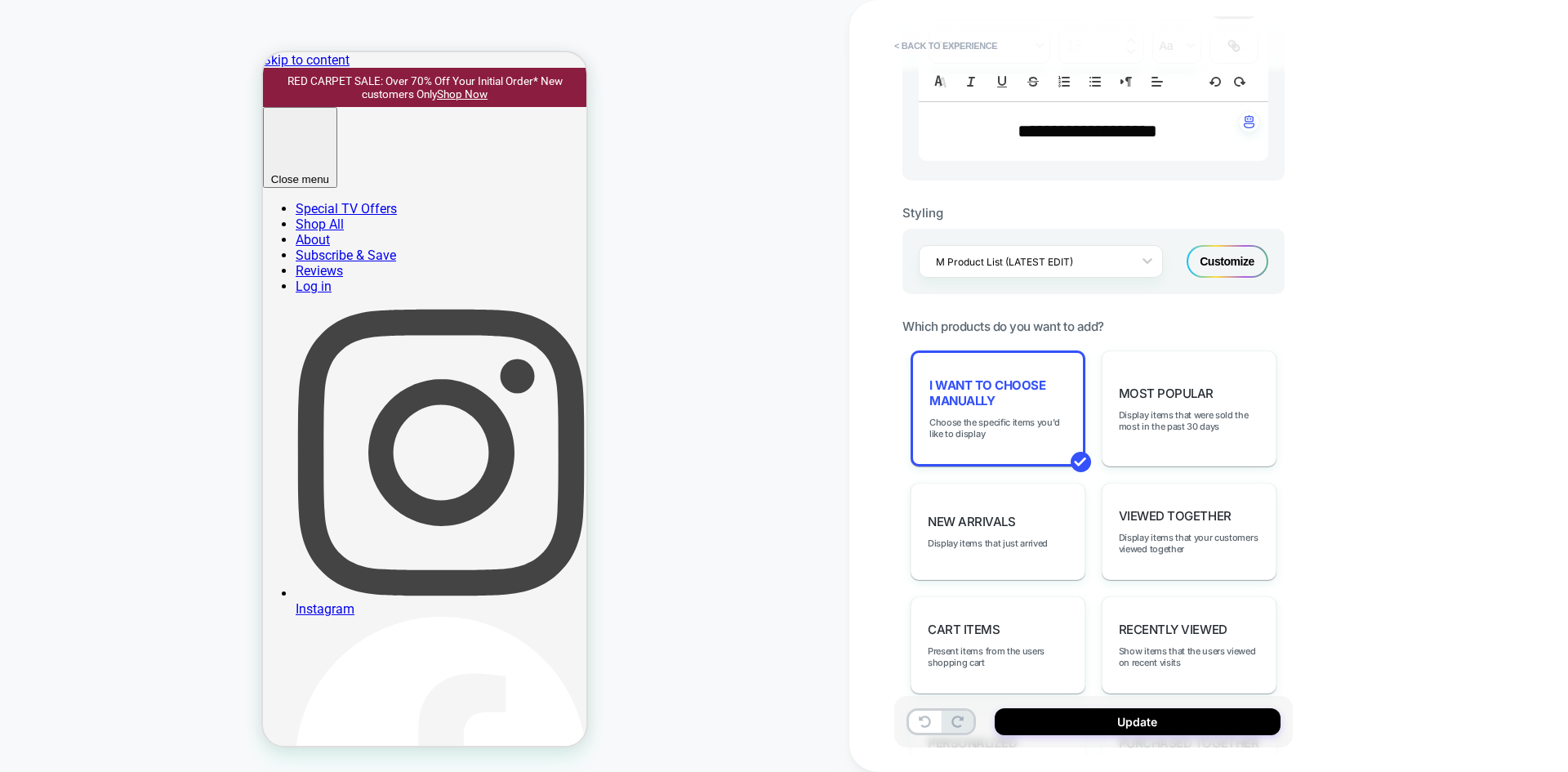
scroll to position [388, 0]
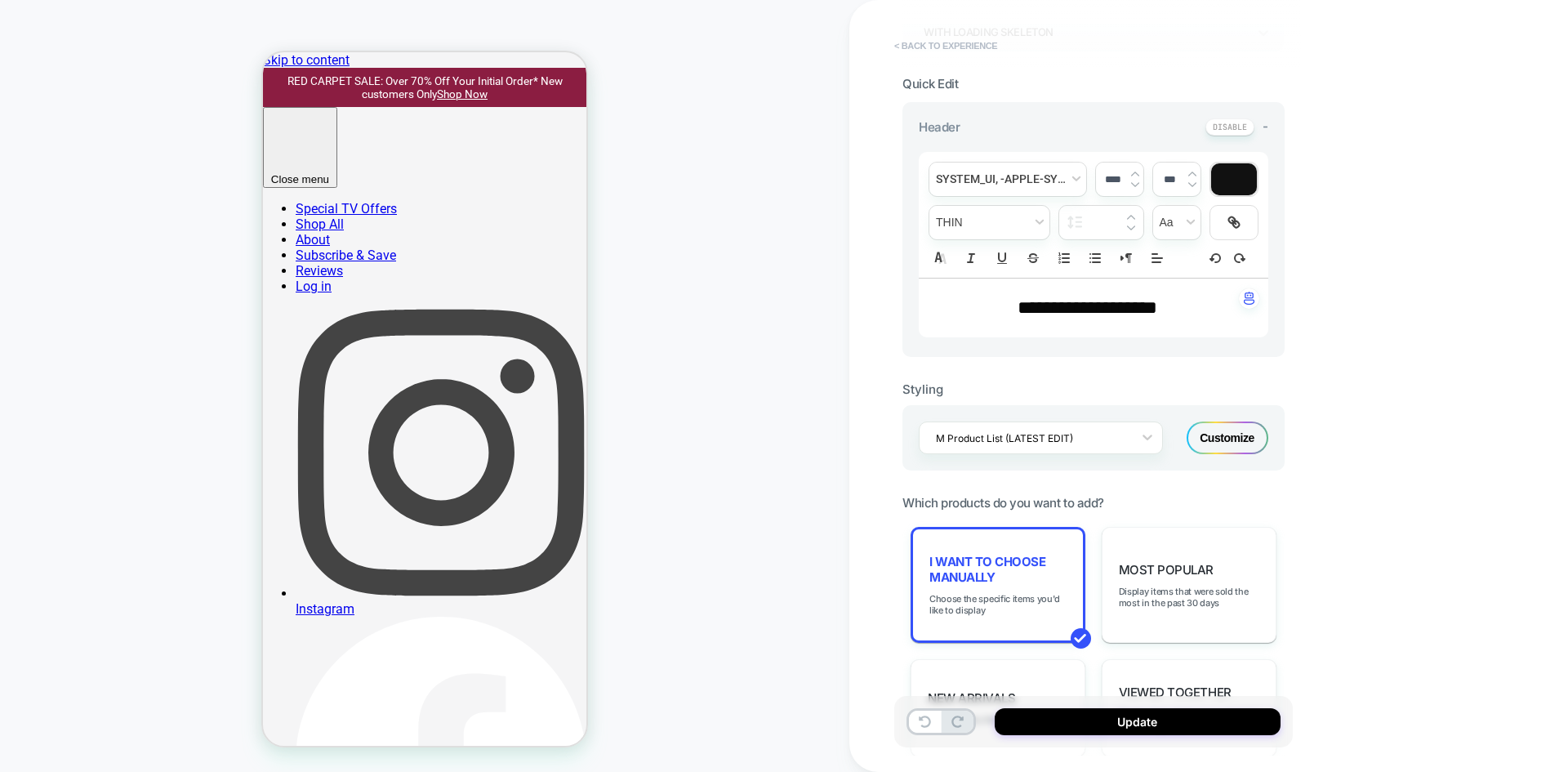
click at [939, 38] on button "< Back to experience" at bounding box center [946, 45] width 119 height 26
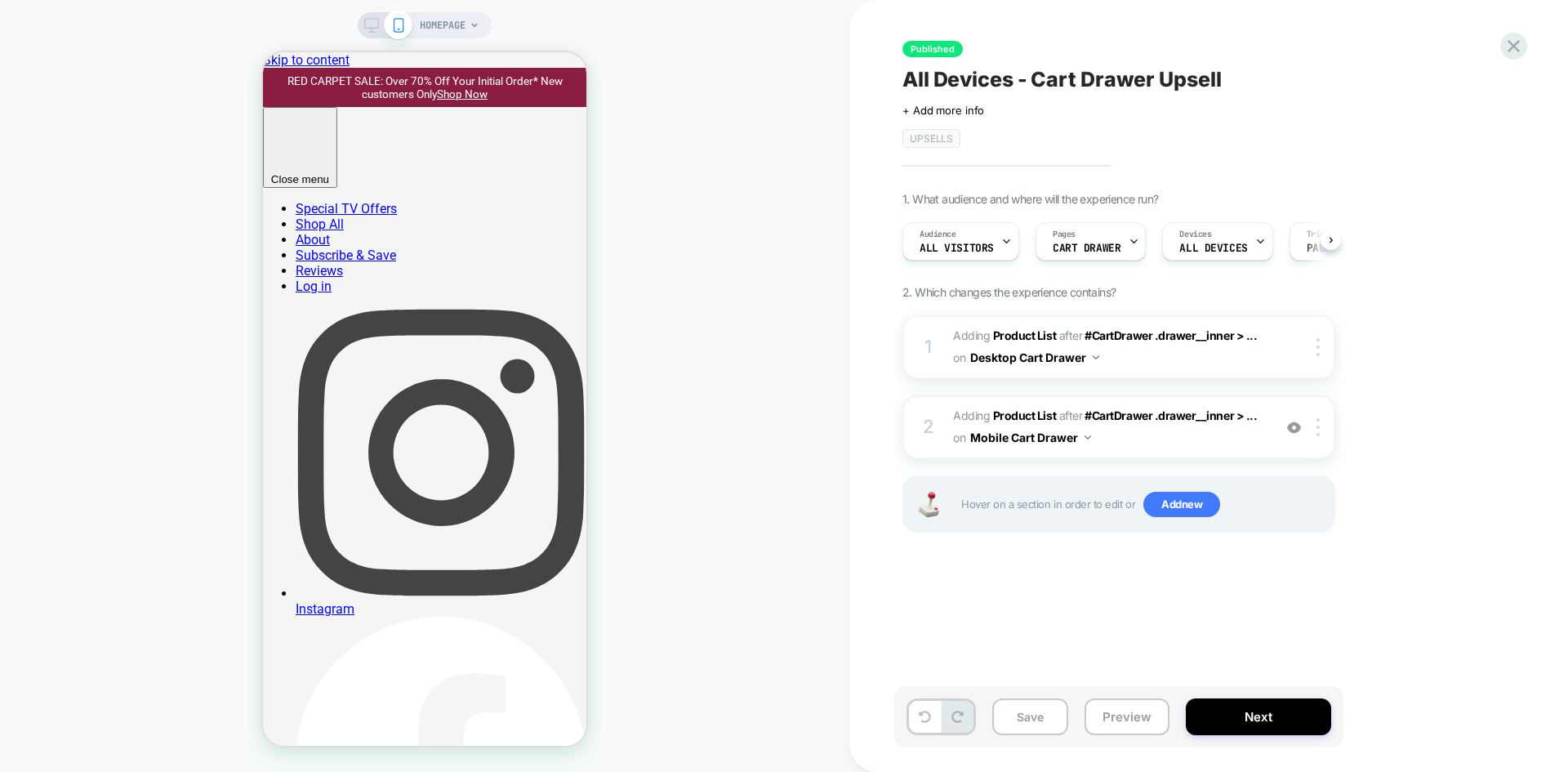
scroll to position [0, 1]
click at [1516, 42] on icon at bounding box center [1514, 46] width 22 height 22
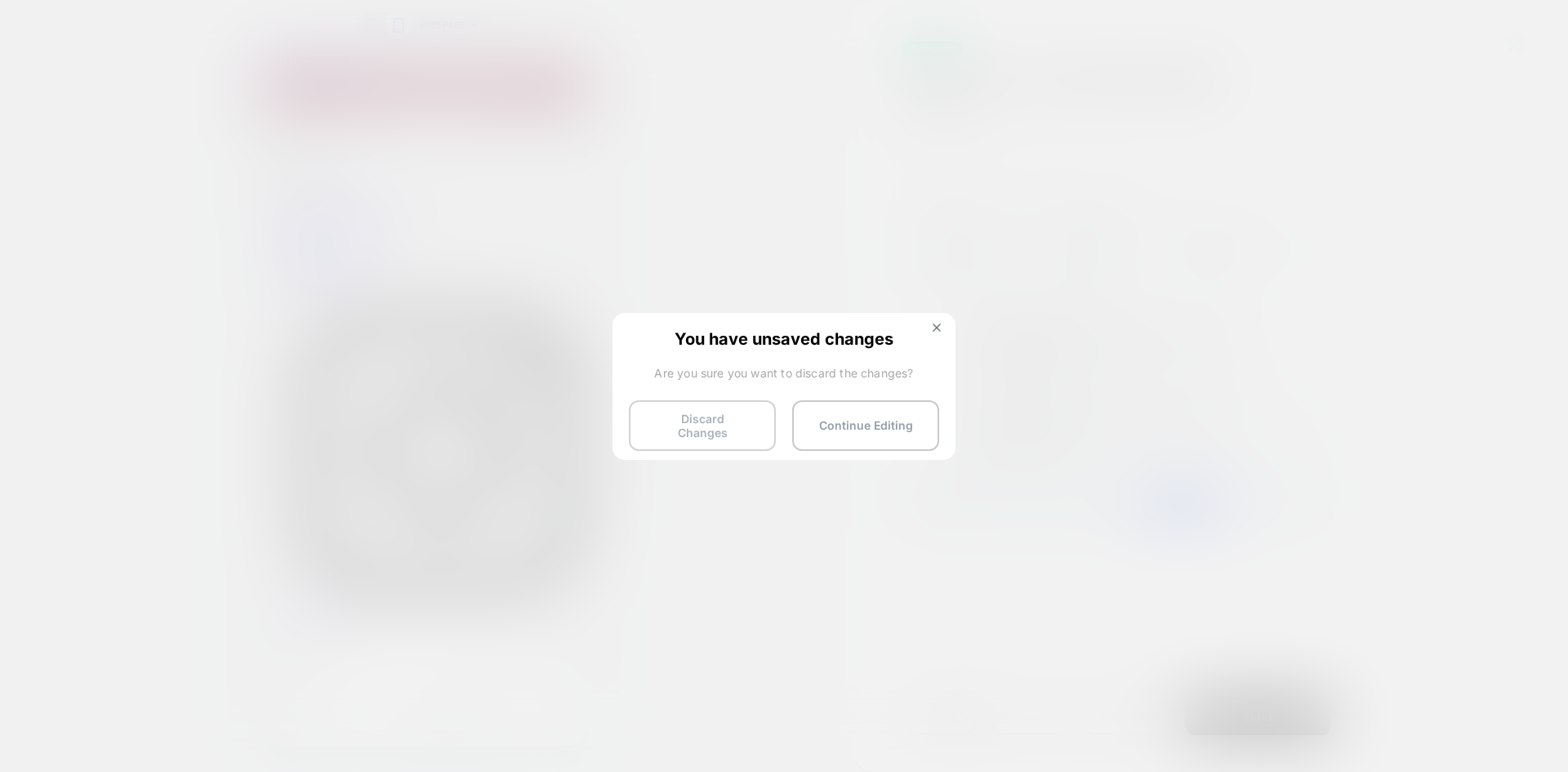
click at [725, 425] on button "Discard Changes" at bounding box center [702, 425] width 147 height 51
